Goal: Task Accomplishment & Management: Complete application form

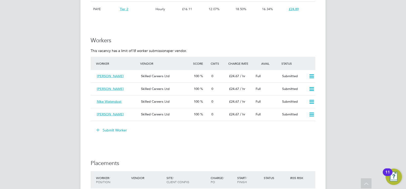
click at [119, 130] on button "Submit Worker" at bounding box center [112, 130] width 38 height 8
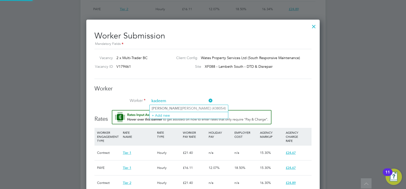
type input "kadeem"
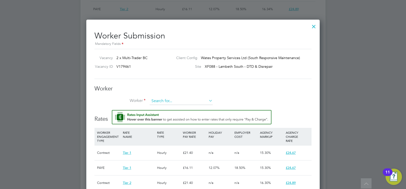
click at [169, 100] on input at bounding box center [181, 102] width 63 height 8
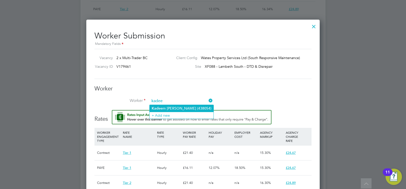
click at [172, 109] on li "[PERSON_NAME] (438054)" at bounding box center [182, 108] width 64 height 7
type input "[PERSON_NAME] (438054)"
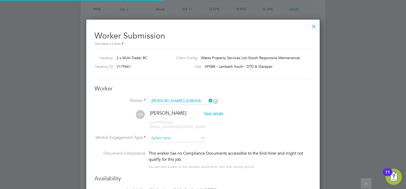
click at [166, 136] on input at bounding box center [177, 139] width 55 height 8
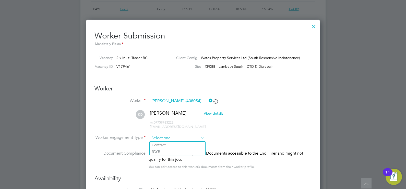
click at [164, 141] on input at bounding box center [177, 139] width 55 height 8
click at [164, 144] on li "Contract" at bounding box center [178, 145] width 56 height 7
type input "Contract"
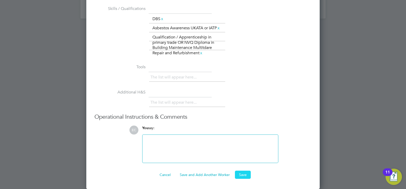
click at [238, 172] on button "Save" at bounding box center [243, 175] width 16 height 8
